Goal: Information Seeking & Learning: Learn about a topic

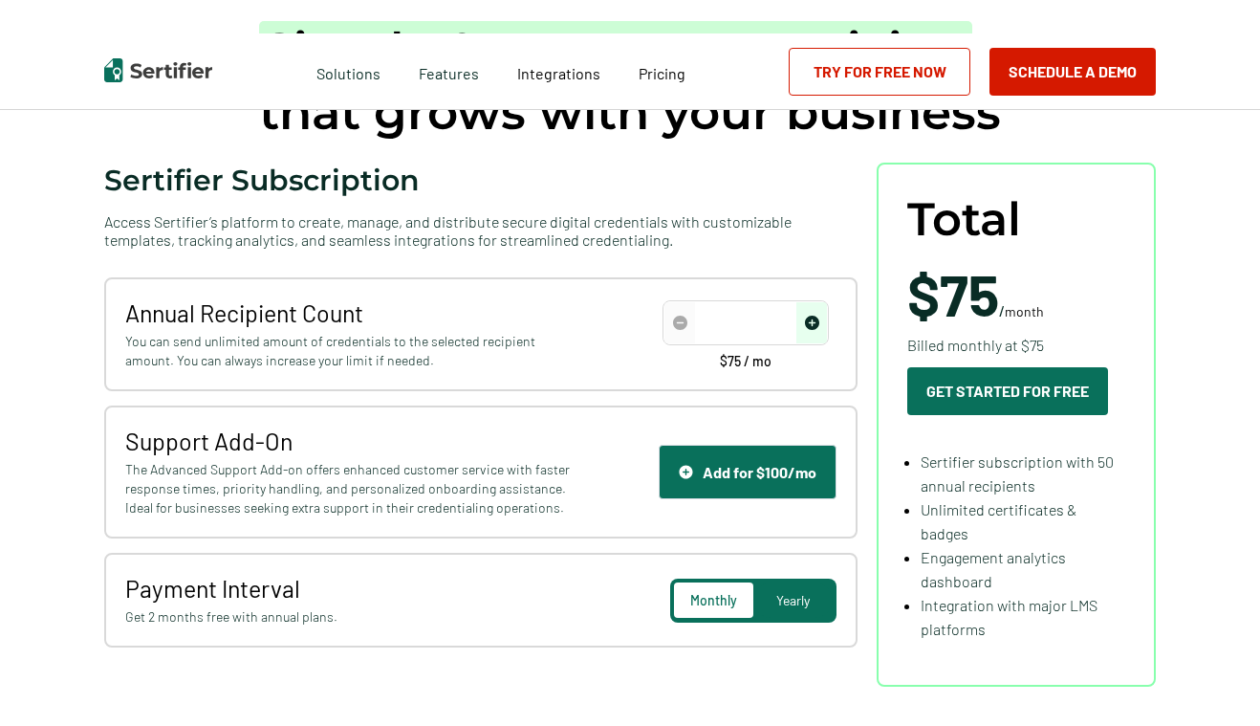
type input "50"
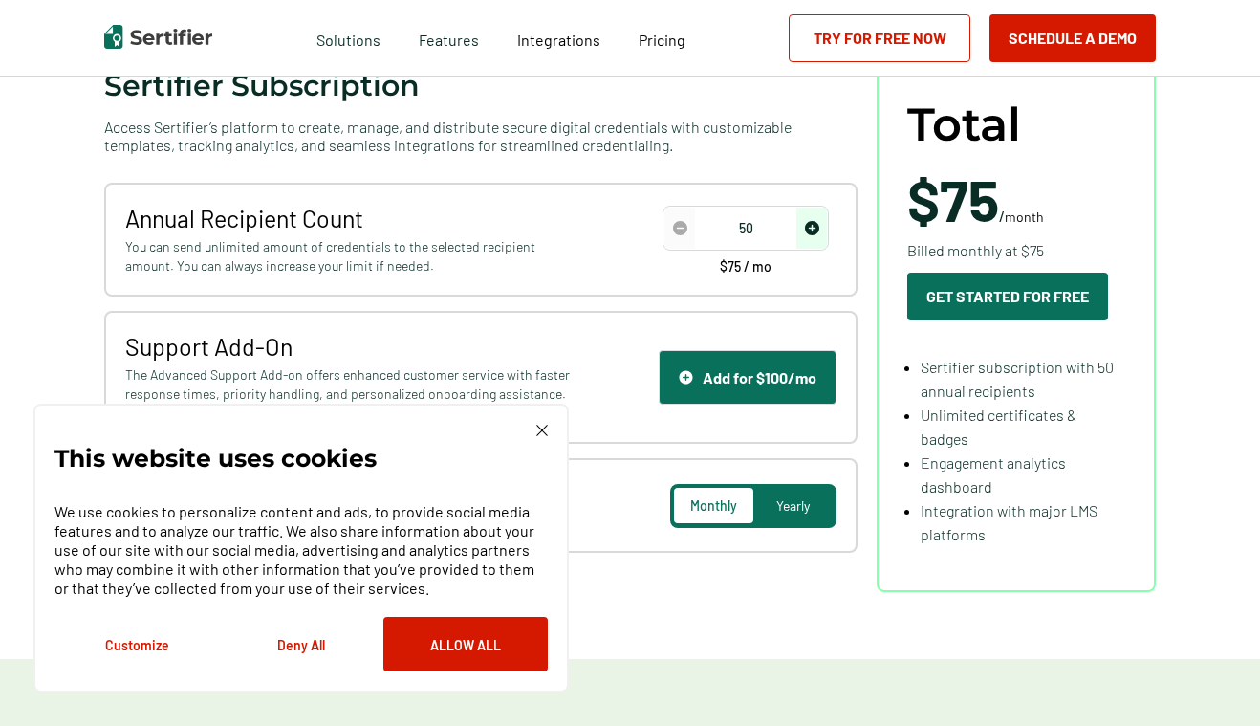
scroll to position [254, 0]
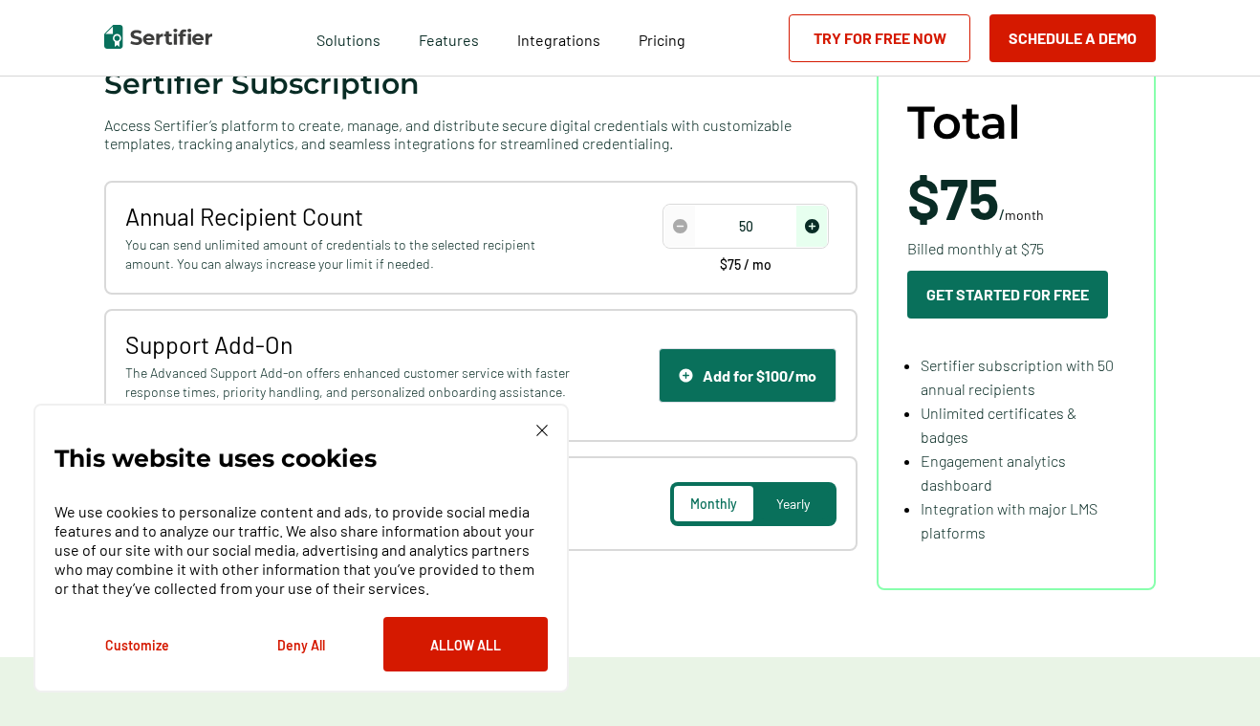
click at [284, 641] on button "Deny All" at bounding box center [301, 644] width 164 height 54
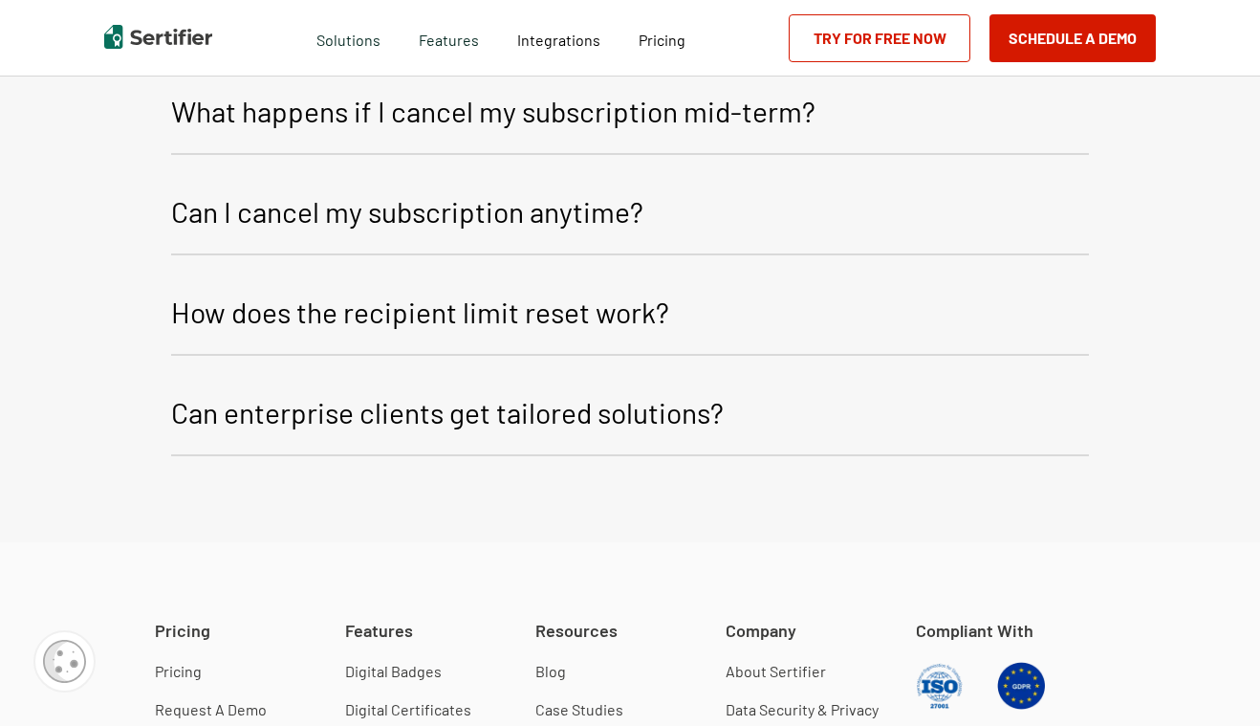
scroll to position [4601, 0]
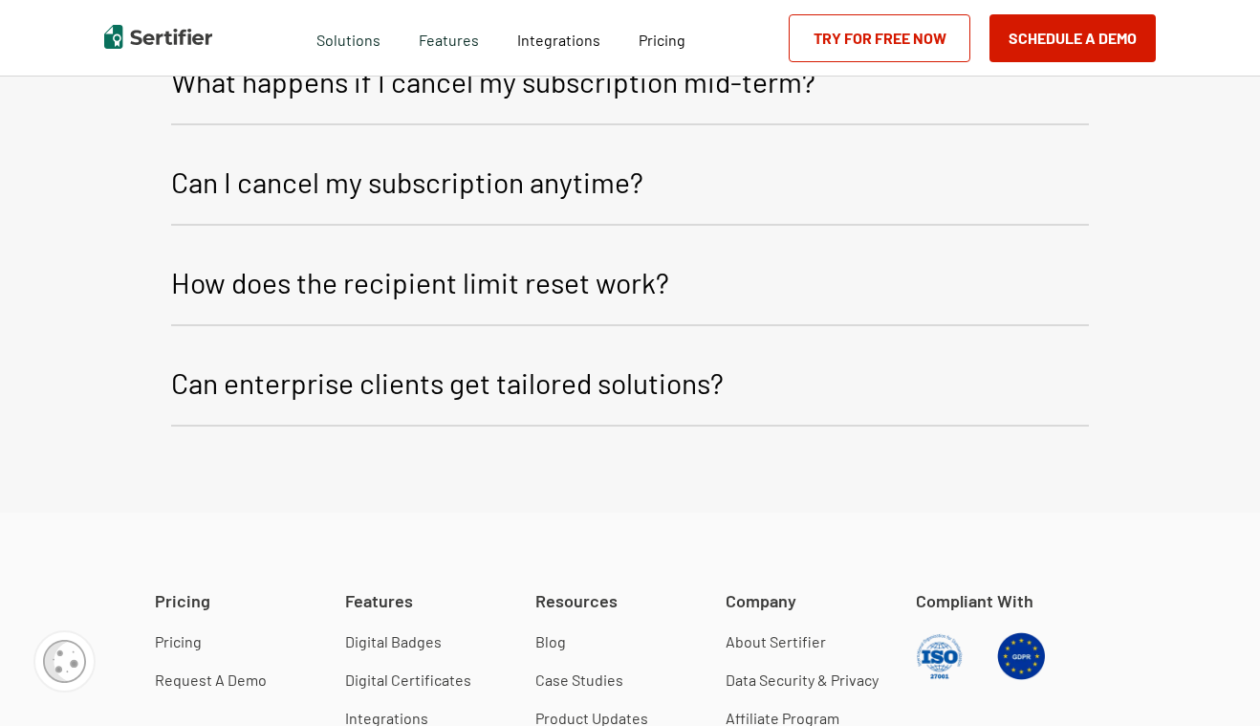
click at [366, 293] on p "How does the recipient limit reset work?" at bounding box center [420, 282] width 498 height 46
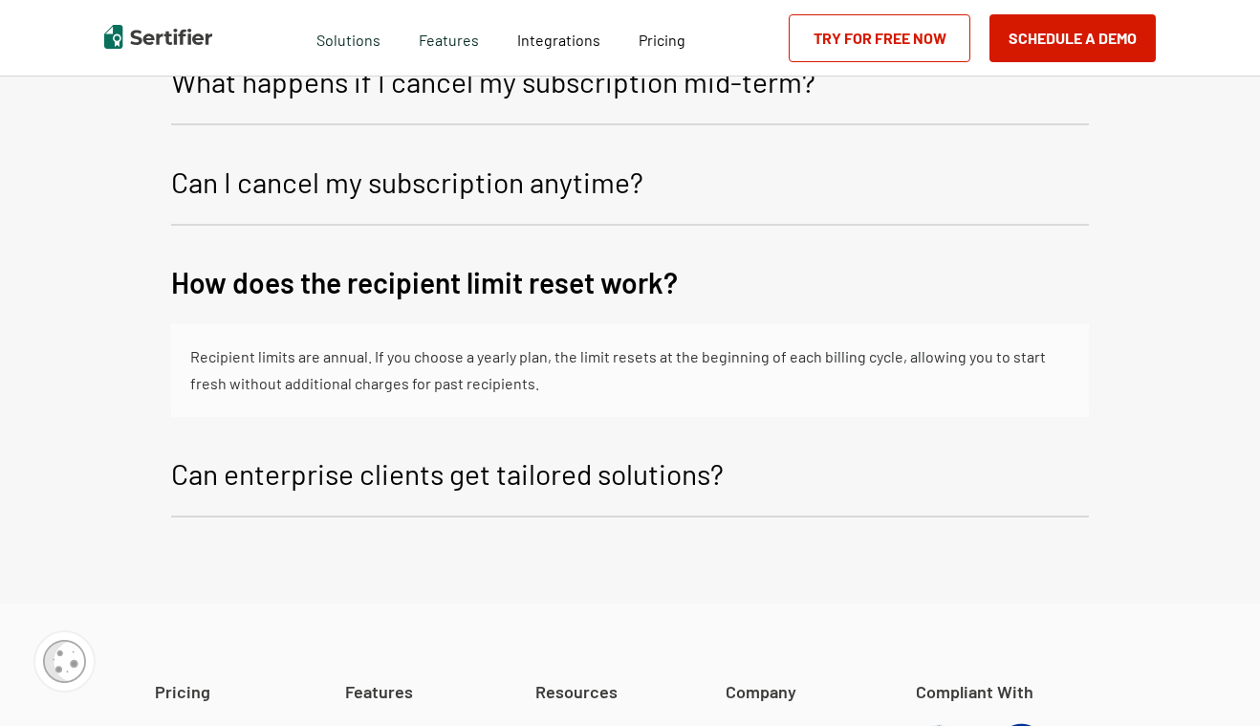
click at [364, 289] on p "How does the recipient limit reset work?" at bounding box center [424, 282] width 507 height 46
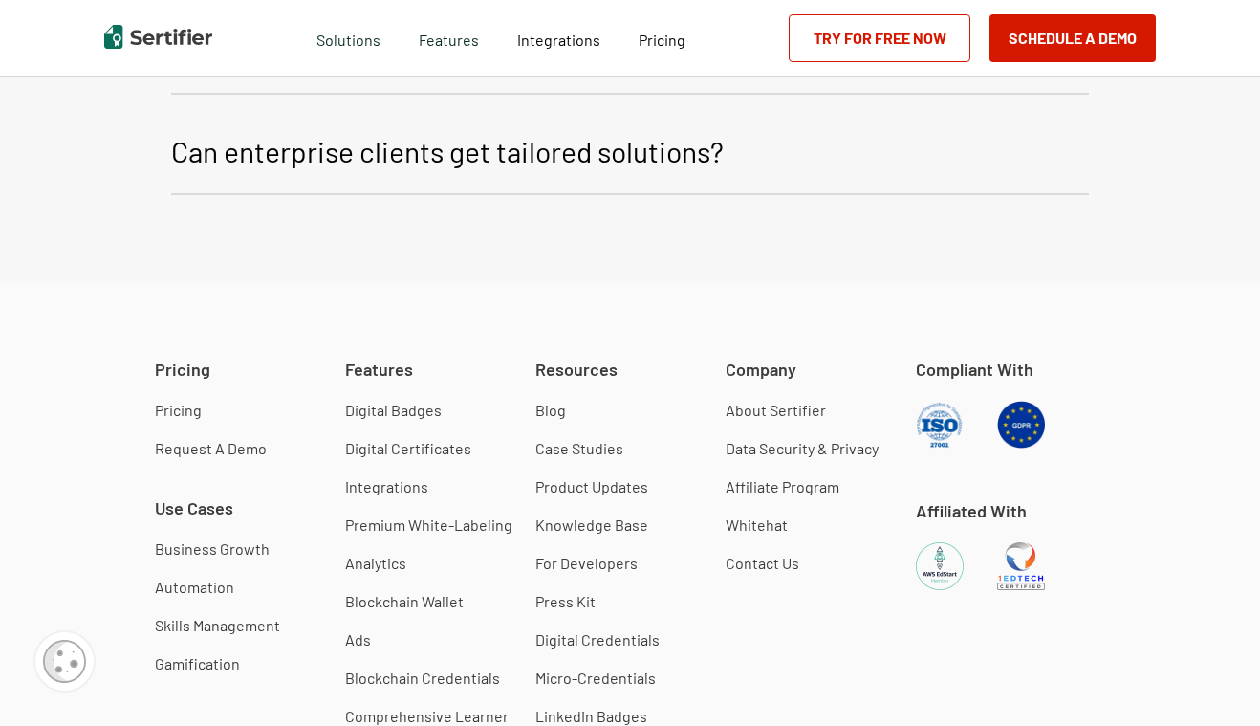
scroll to position [4845, 0]
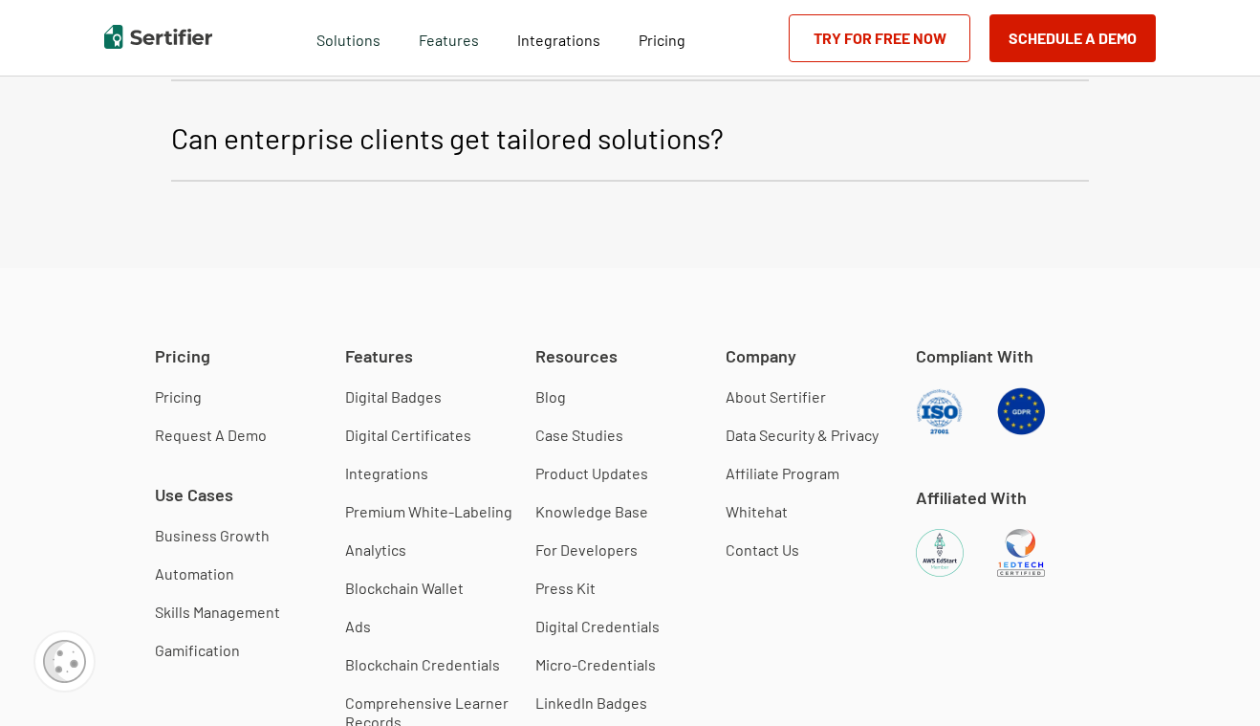
click at [756, 427] on link "Data Security & Privacy" at bounding box center [802, 434] width 153 height 19
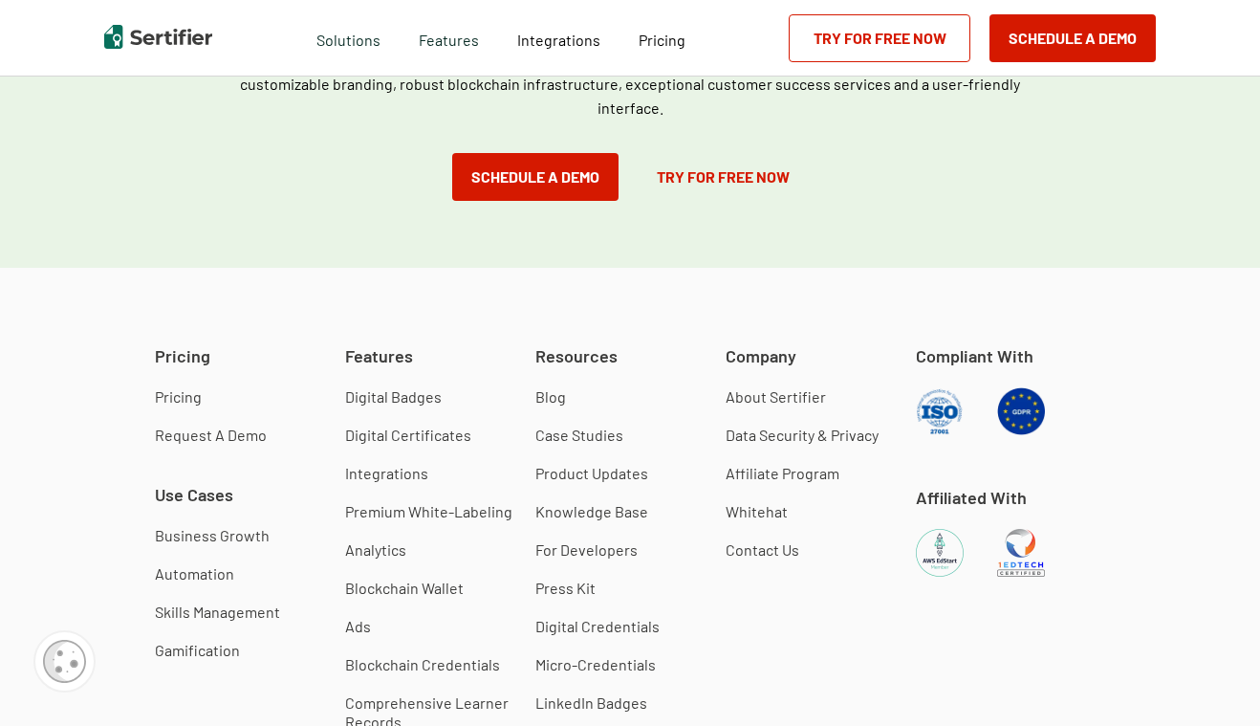
scroll to position [2809, 0]
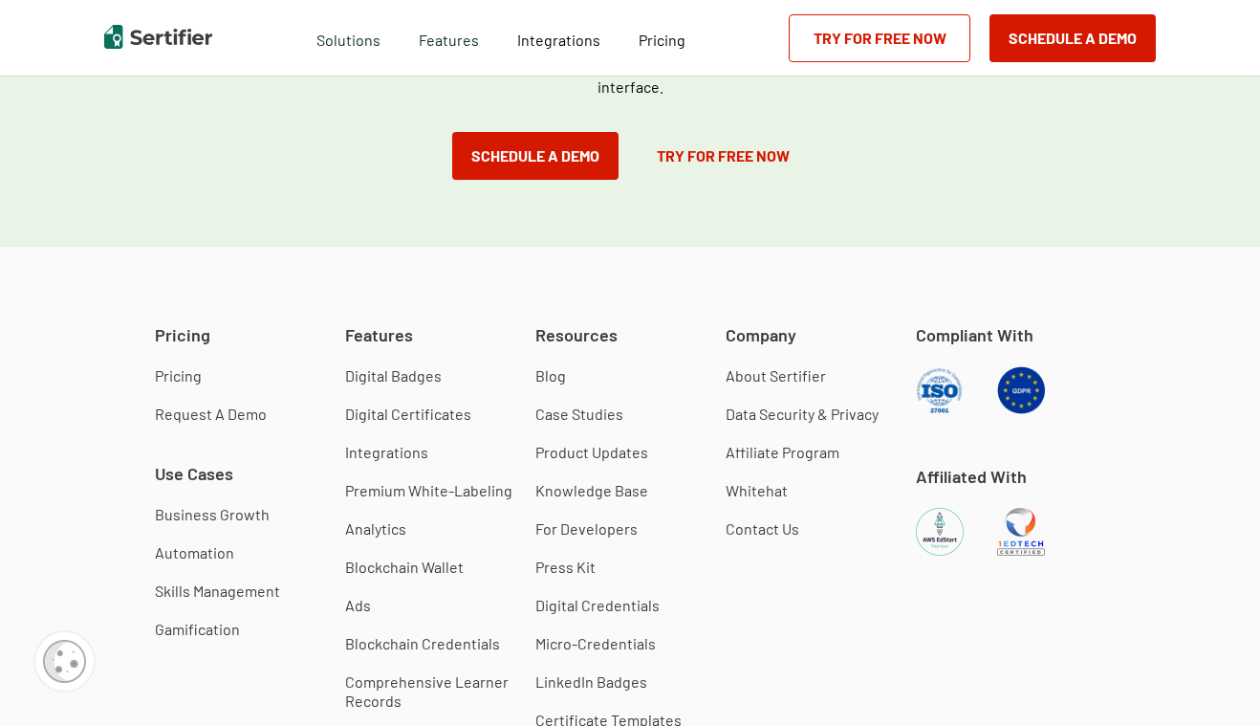
click at [585, 481] on link "Knowledge Base" at bounding box center [591, 490] width 113 height 19
